Goal: Task Accomplishment & Management: Manage account settings

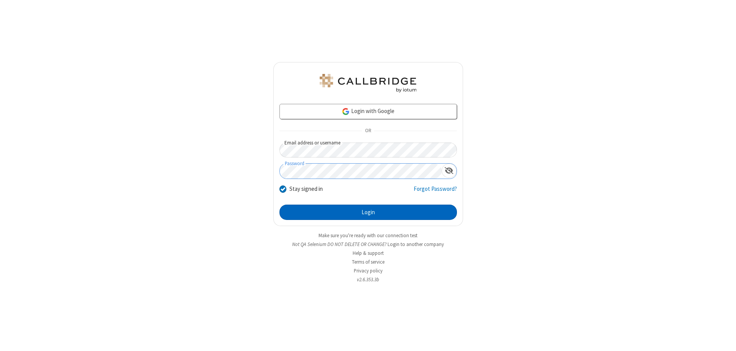
click at [368, 212] on button "Login" at bounding box center [368, 212] width 178 height 15
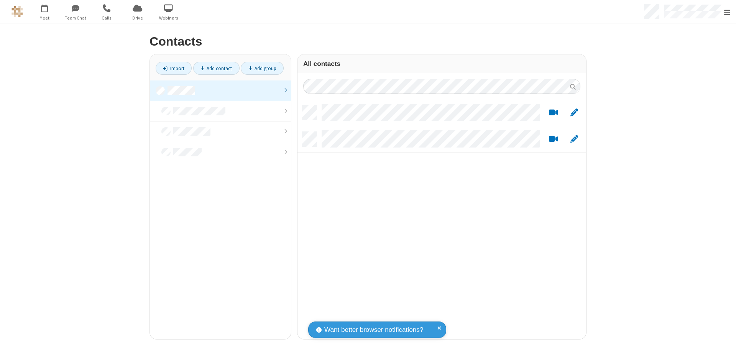
scroll to position [234, 283]
click at [220, 90] on link at bounding box center [220, 91] width 141 height 21
click at [216, 68] on link "Add contact" at bounding box center [216, 68] width 46 height 13
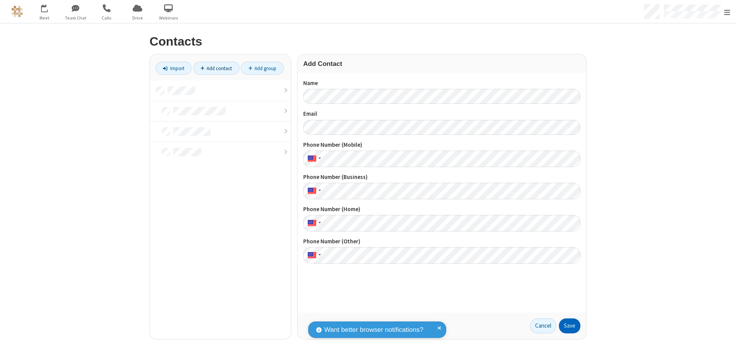
click at [570, 326] on button "Save" at bounding box center [569, 326] width 21 height 15
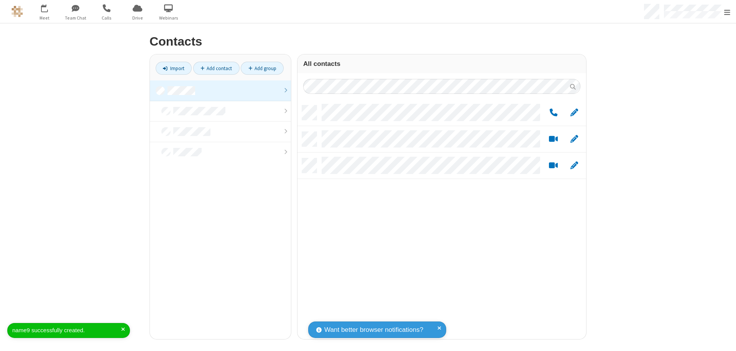
scroll to position [234, 283]
